Goal: Task Accomplishment & Management: Manage account settings

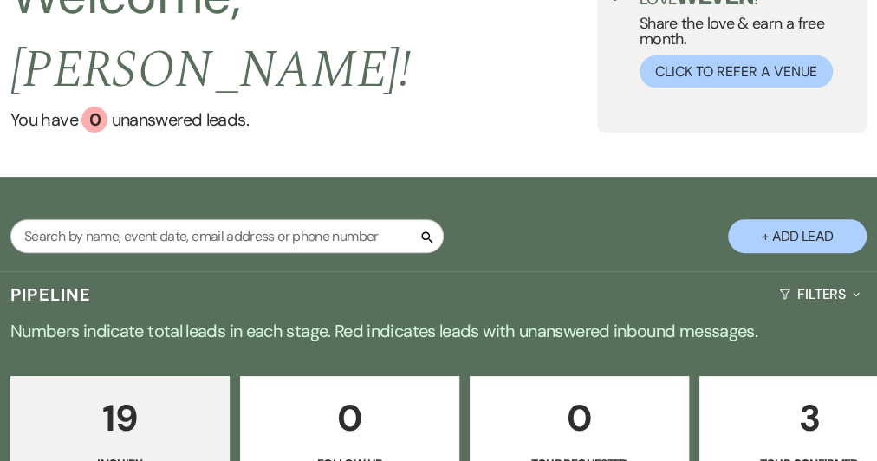
scroll to position [173, 0]
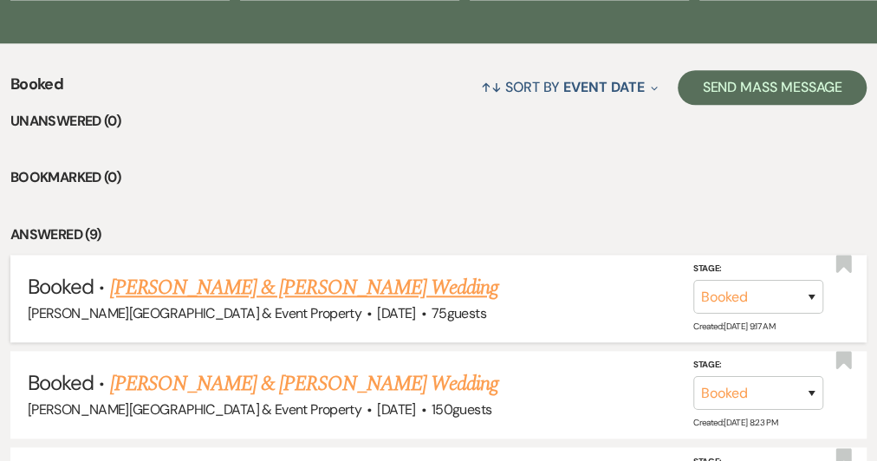
scroll to position [693, 0]
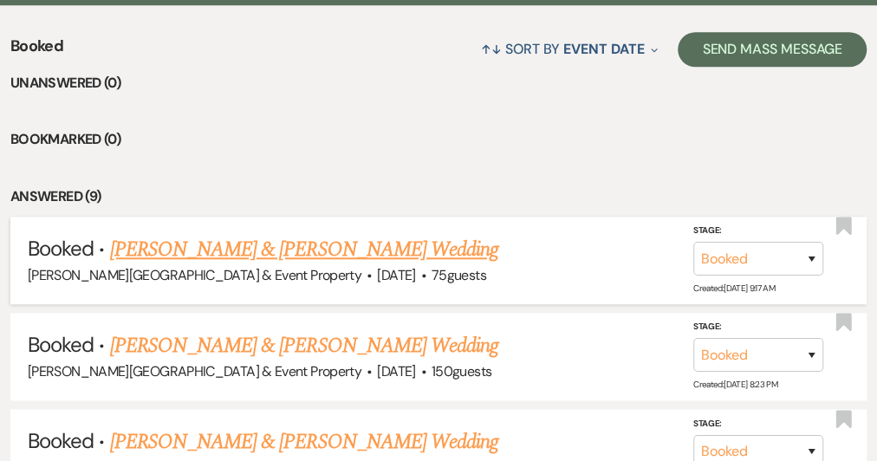
click at [383, 234] on link "[PERSON_NAME] & [PERSON_NAME] Wedding" at bounding box center [304, 249] width 388 height 31
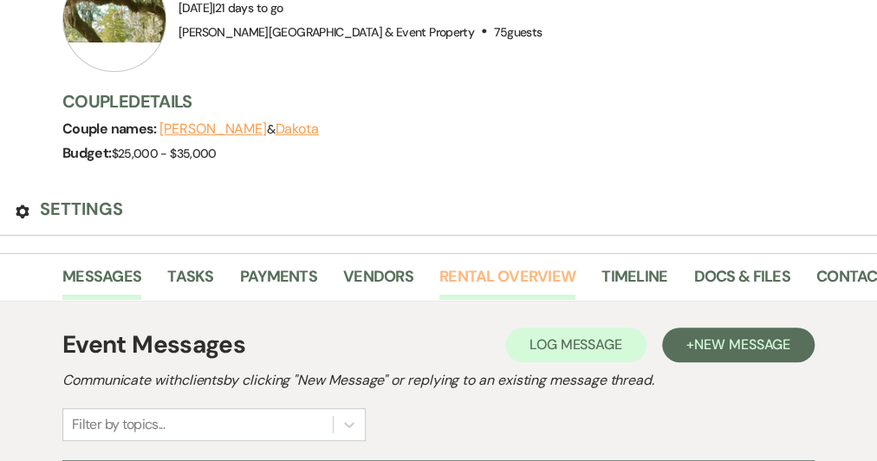
scroll to position [173, 0]
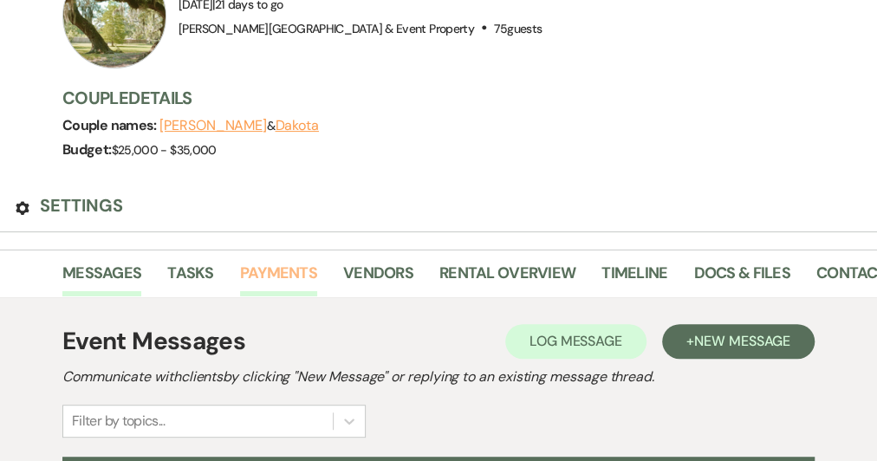
click at [308, 261] on link "Payments" at bounding box center [278, 279] width 77 height 36
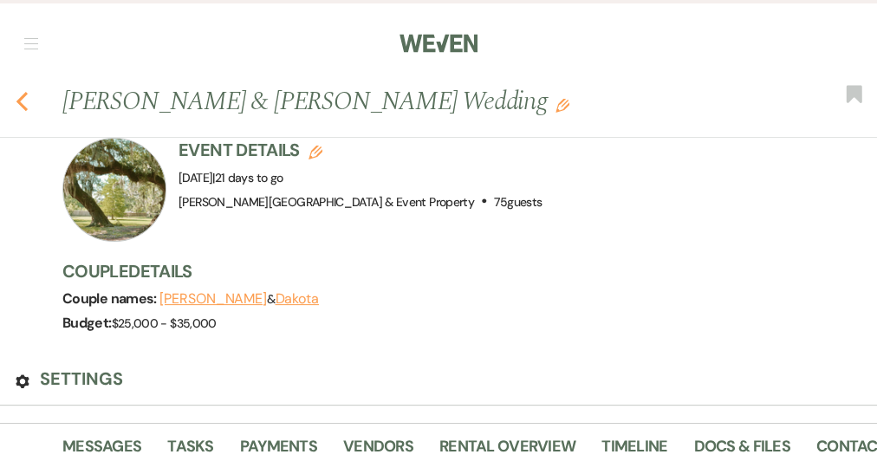
click at [29, 91] on icon "Previous" at bounding box center [22, 101] width 13 height 21
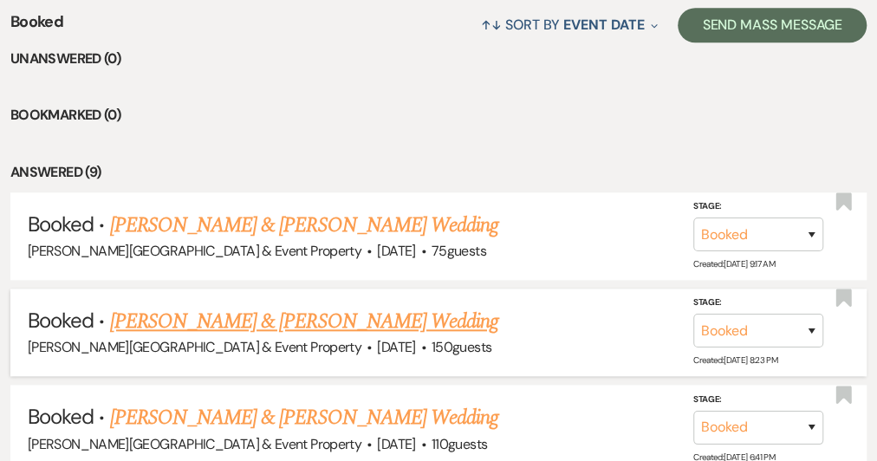
click at [333, 306] on link "[PERSON_NAME] & [PERSON_NAME] Wedding" at bounding box center [304, 321] width 388 height 31
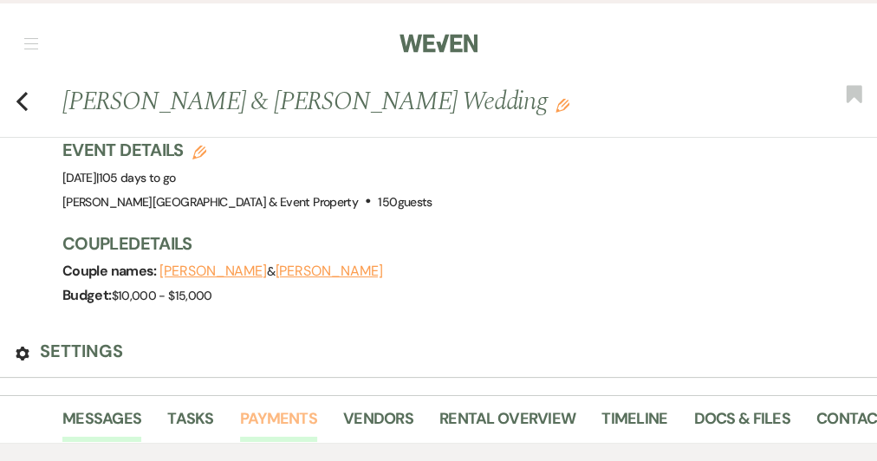
click at [308, 406] on link "Payments" at bounding box center [278, 424] width 77 height 36
click at [28, 92] on use "button" at bounding box center [21, 101] width 11 height 19
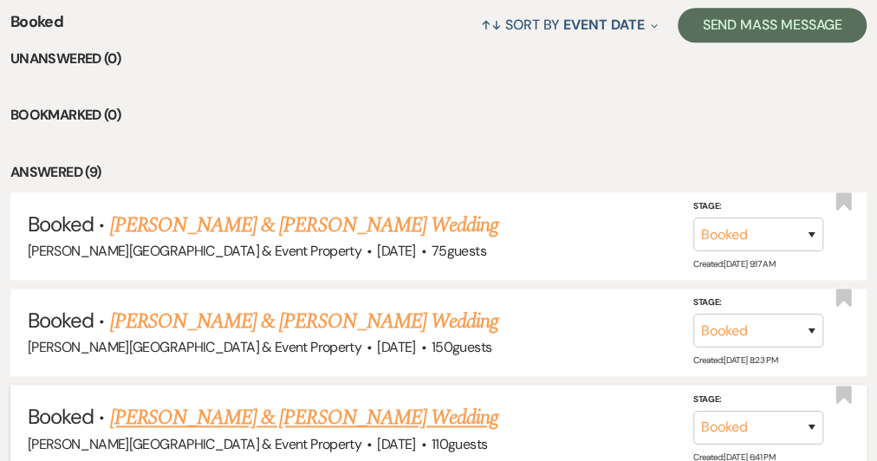
click at [380, 402] on link "[PERSON_NAME] & [PERSON_NAME] Wedding" at bounding box center [304, 417] width 388 height 31
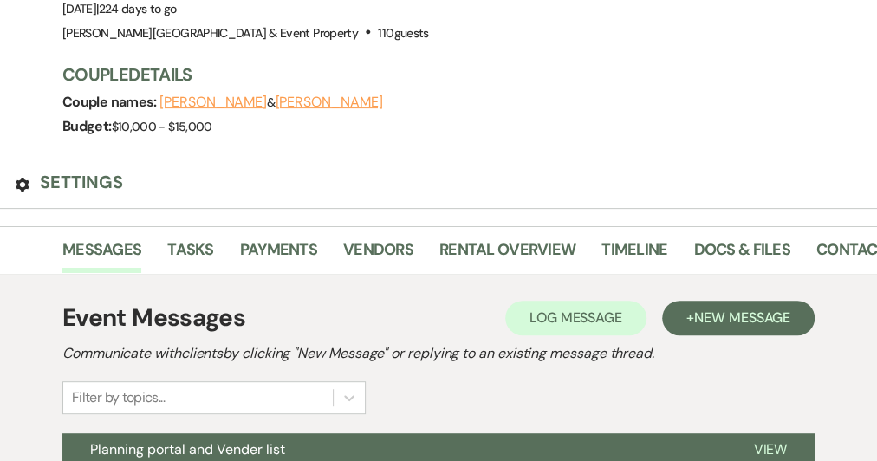
scroll to position [173, 0]
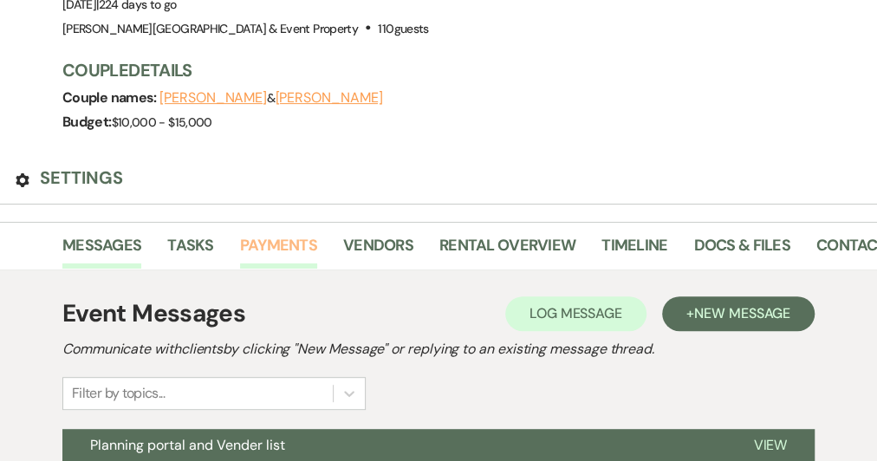
click at [299, 233] on link "Payments" at bounding box center [278, 251] width 77 height 36
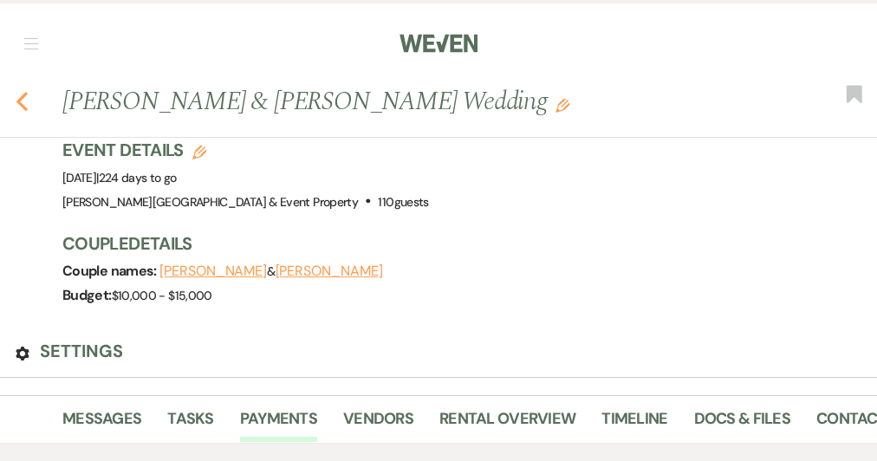
click at [29, 91] on icon "Previous" at bounding box center [22, 101] width 13 height 21
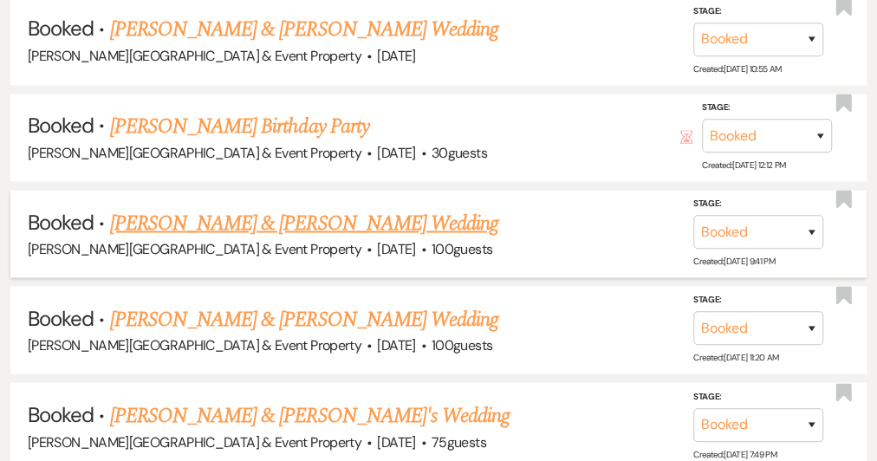
scroll to position [1300, 0]
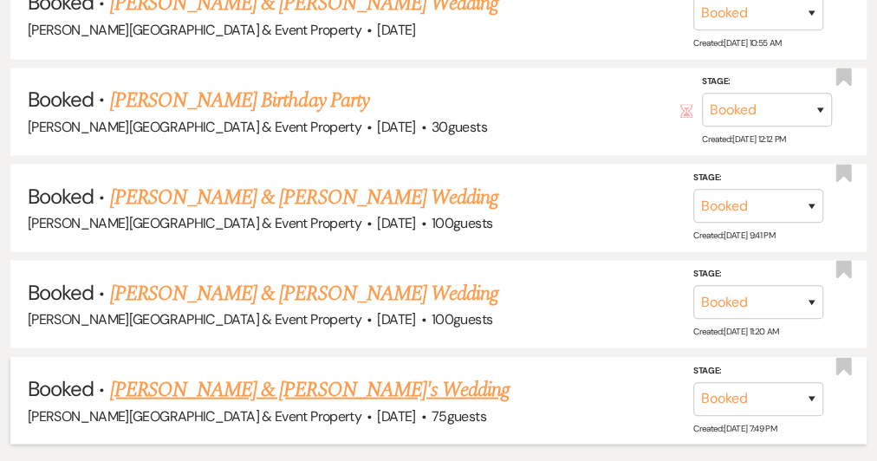
click at [272, 373] on link "[PERSON_NAME] & [PERSON_NAME]'s Wedding" at bounding box center [310, 388] width 400 height 31
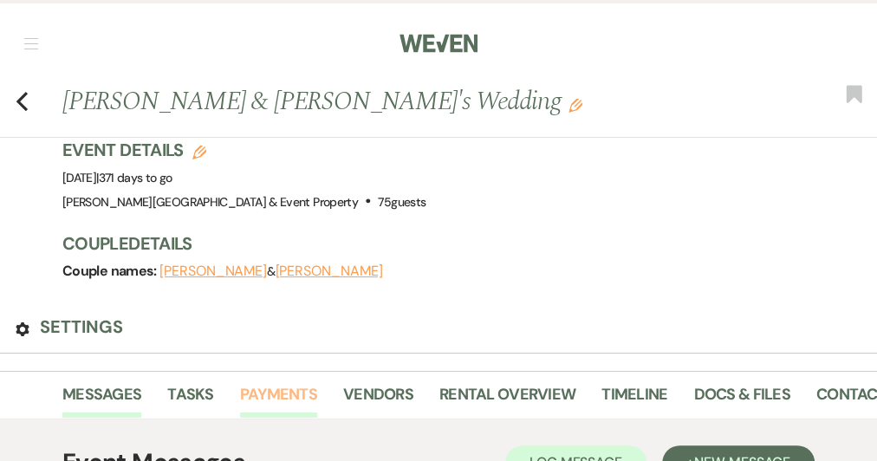
click at [297, 382] on link "Payments" at bounding box center [278, 400] width 77 height 36
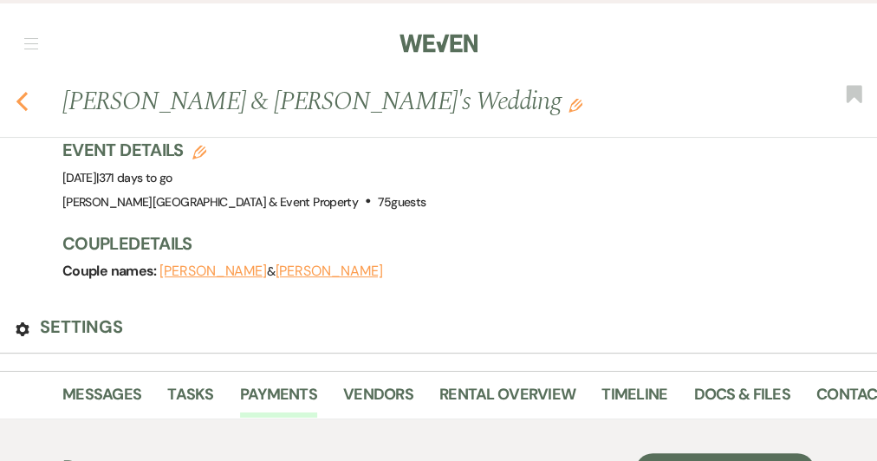
click at [28, 92] on use "button" at bounding box center [21, 101] width 11 height 19
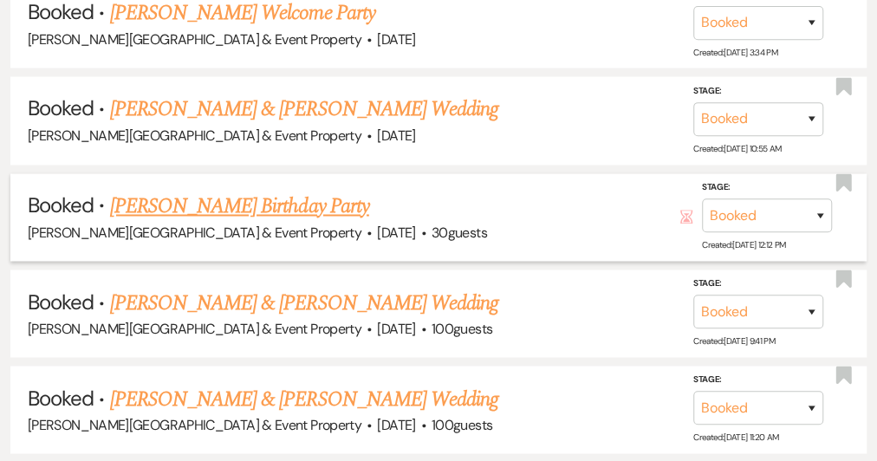
scroll to position [1300, 0]
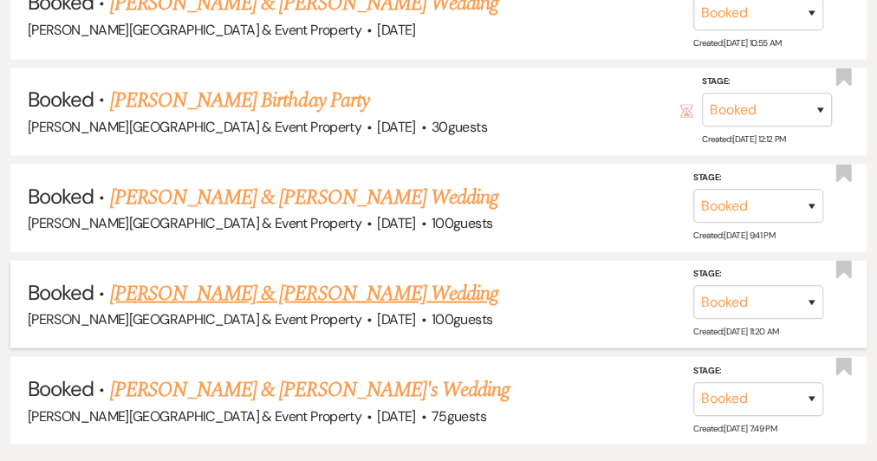
click at [289, 277] on link "[PERSON_NAME] & [PERSON_NAME] Wedding" at bounding box center [304, 292] width 388 height 31
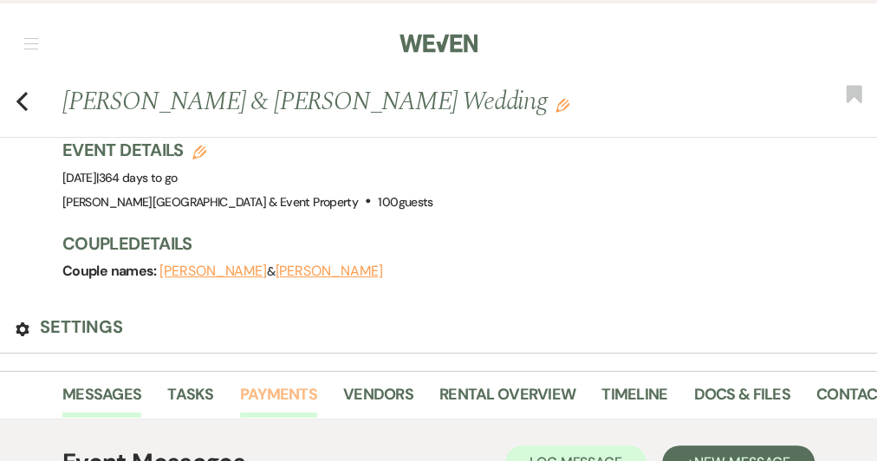
click at [297, 382] on link "Payments" at bounding box center [278, 400] width 77 height 36
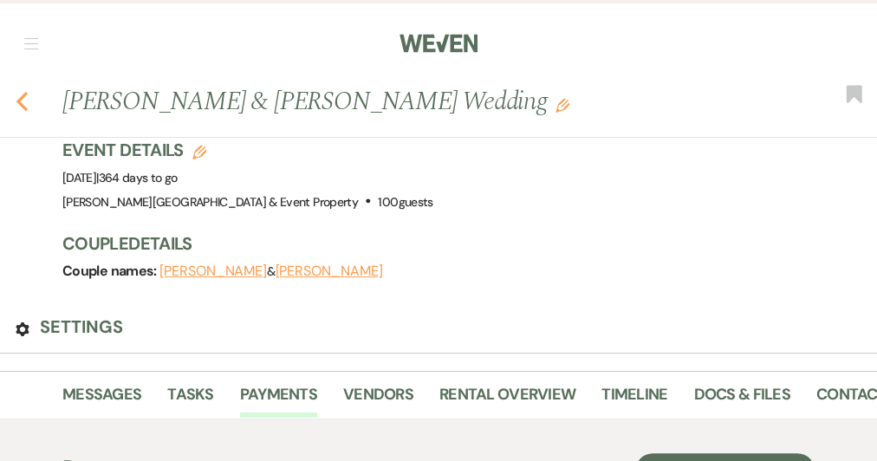
click at [28, 92] on use "button" at bounding box center [21, 101] width 11 height 19
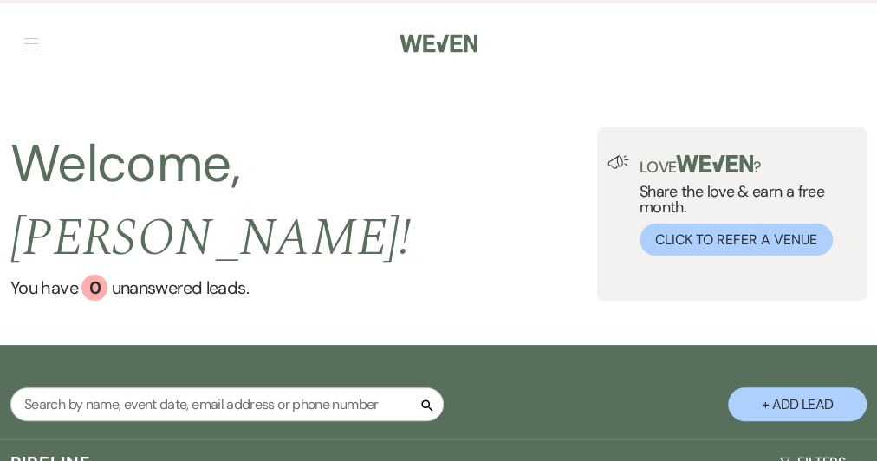
click at [0, 0] on link "Log Out" at bounding box center [0, 0] width 0 height 0
